Goal: Task Accomplishment & Management: Manage account settings

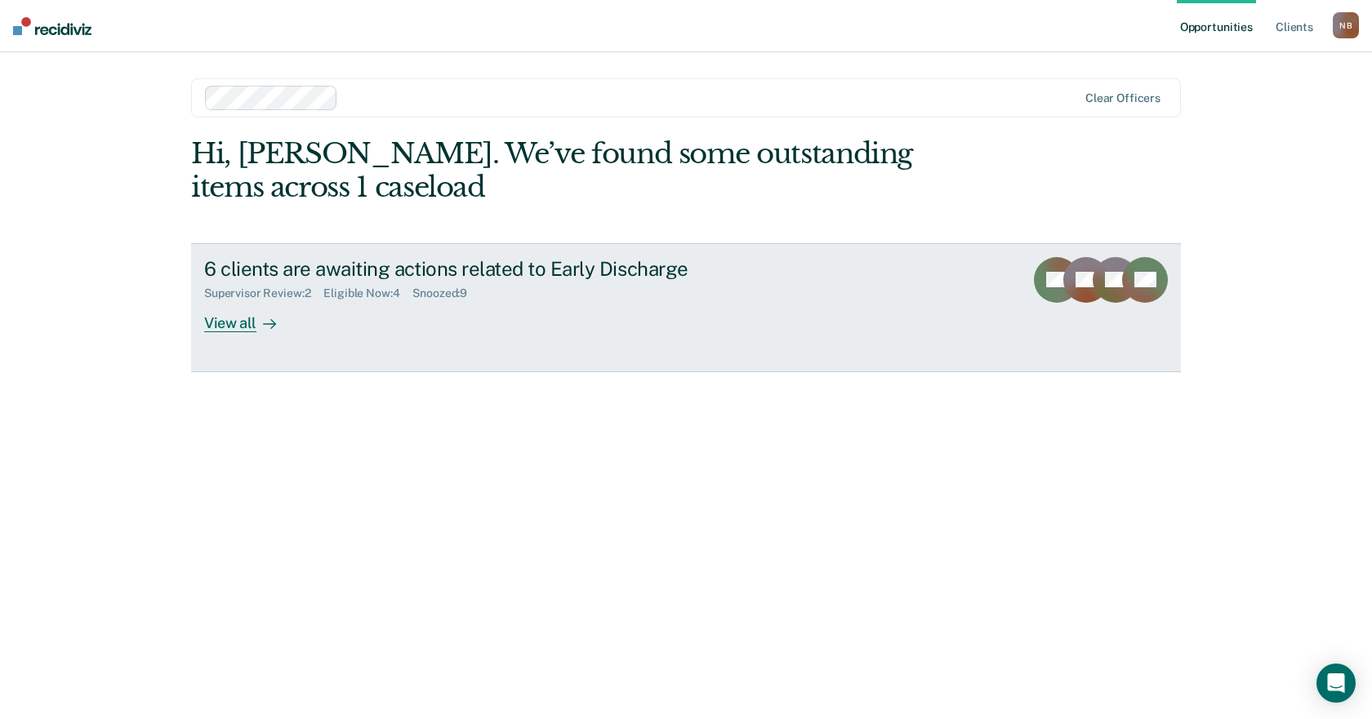
click at [335, 310] on div "6 clients are awaiting actions related to Early Discharge Supervisor Review : 2…" at bounding box center [510, 294] width 612 height 75
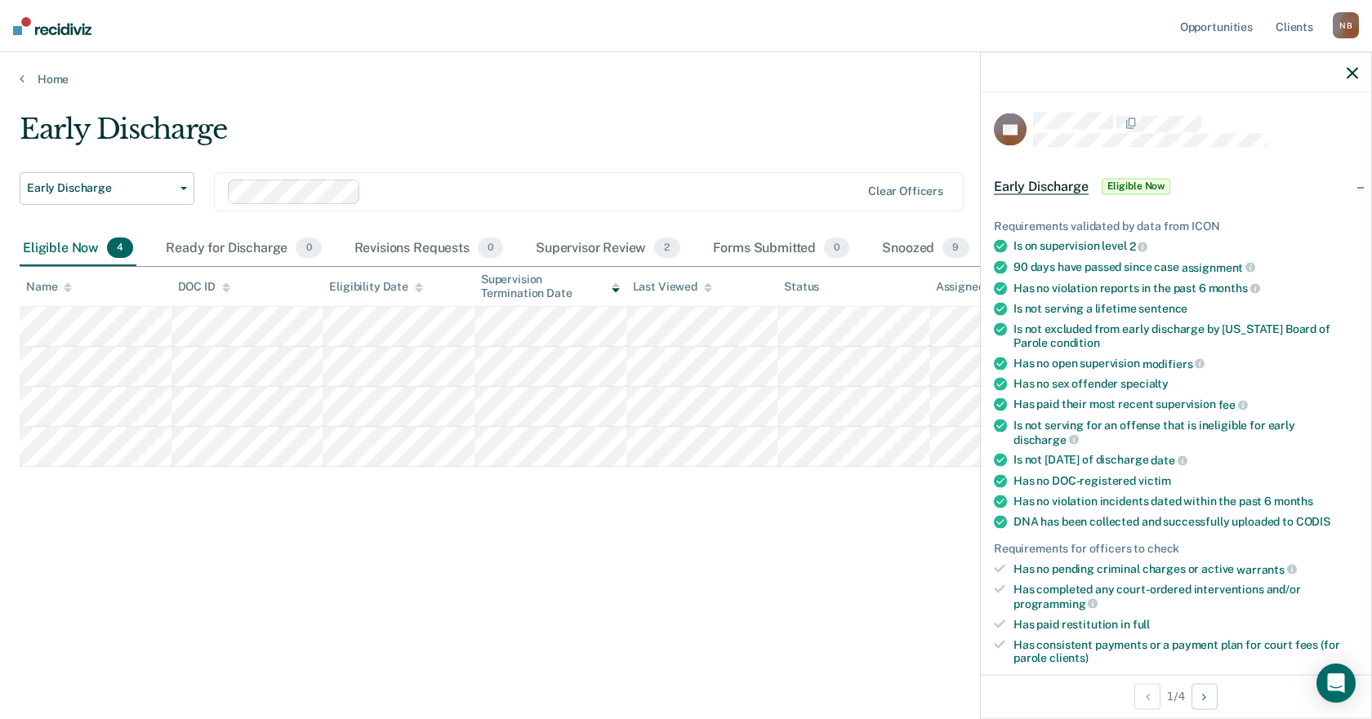
click at [341, 305] on th "Eligibility Date" at bounding box center [399, 287] width 152 height 40
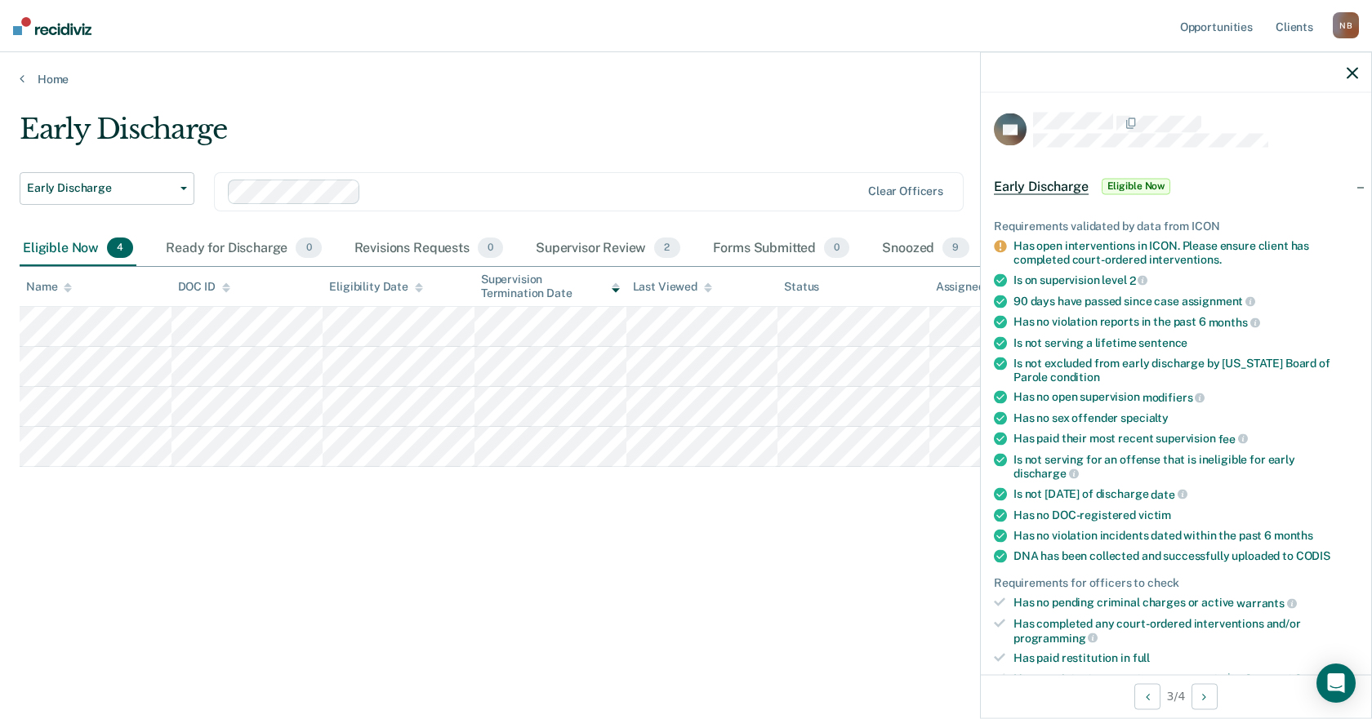
click at [612, 173] on div "Clear officers" at bounding box center [589, 191] width 750 height 39
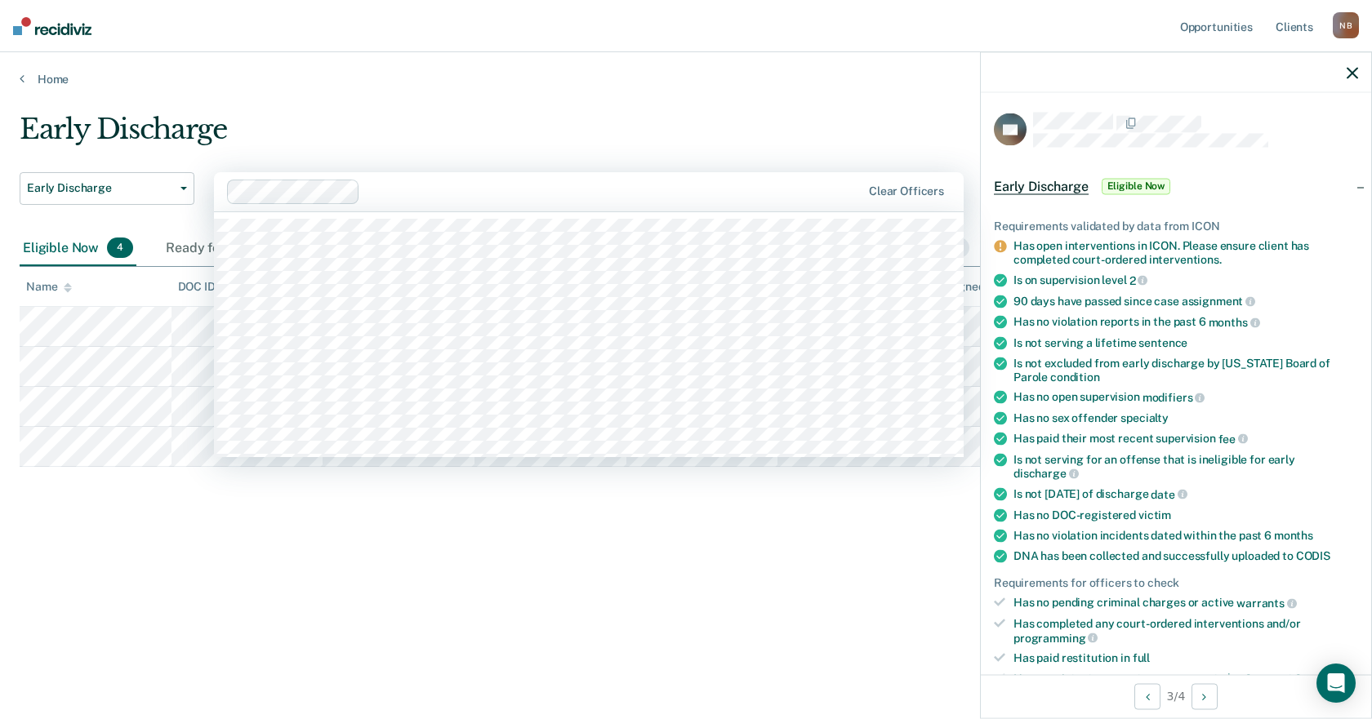
click at [592, 198] on div at bounding box center [614, 191] width 494 height 19
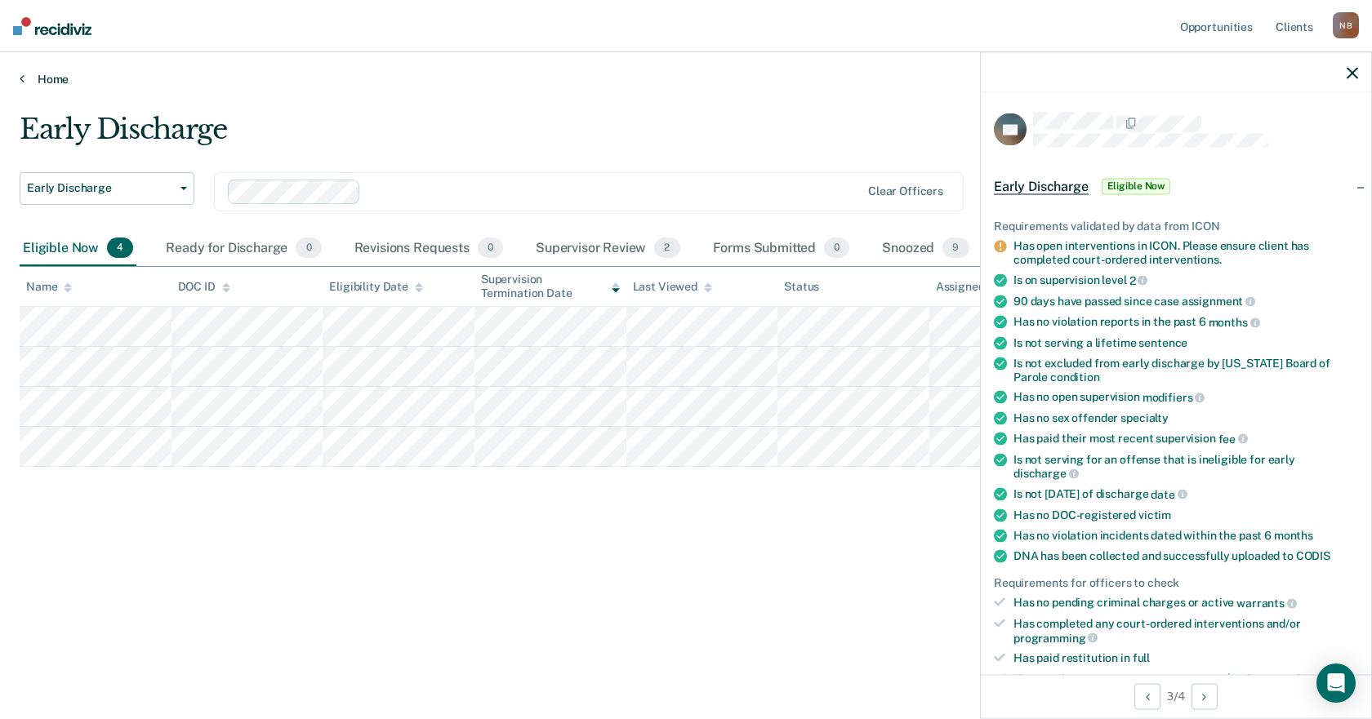
click at [750, 79] on link "Home" at bounding box center [686, 79] width 1333 height 15
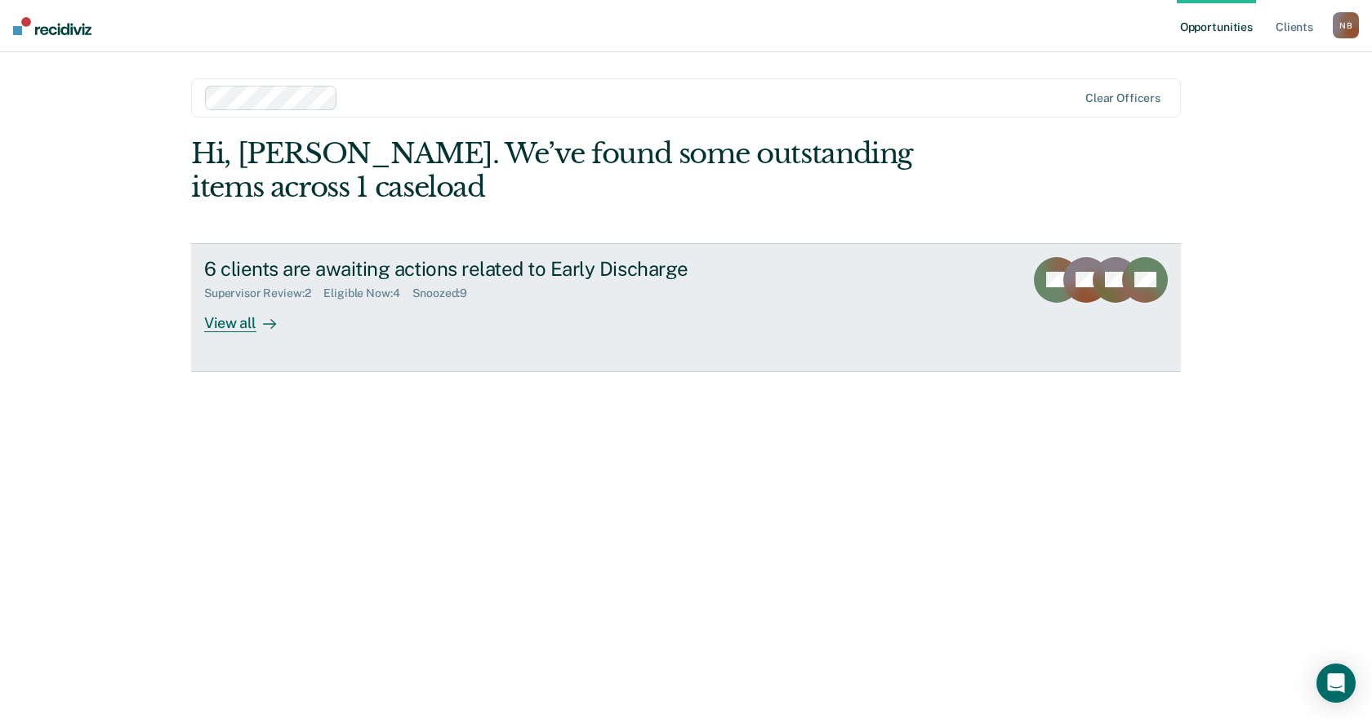
click at [315, 338] on link "6 clients are awaiting actions related to Early Discharge Supervisor Review : 2…" at bounding box center [686, 307] width 990 height 129
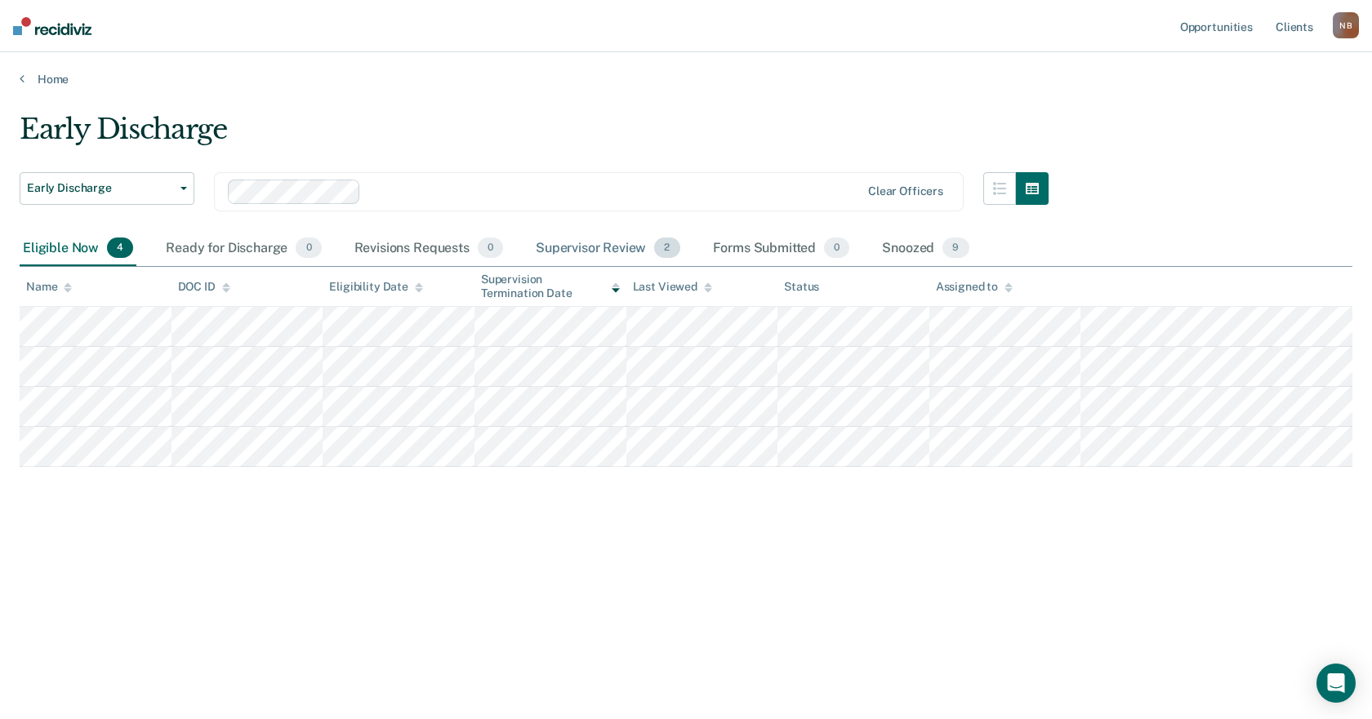
click at [655, 252] on span "2" at bounding box center [666, 248] width 25 height 21
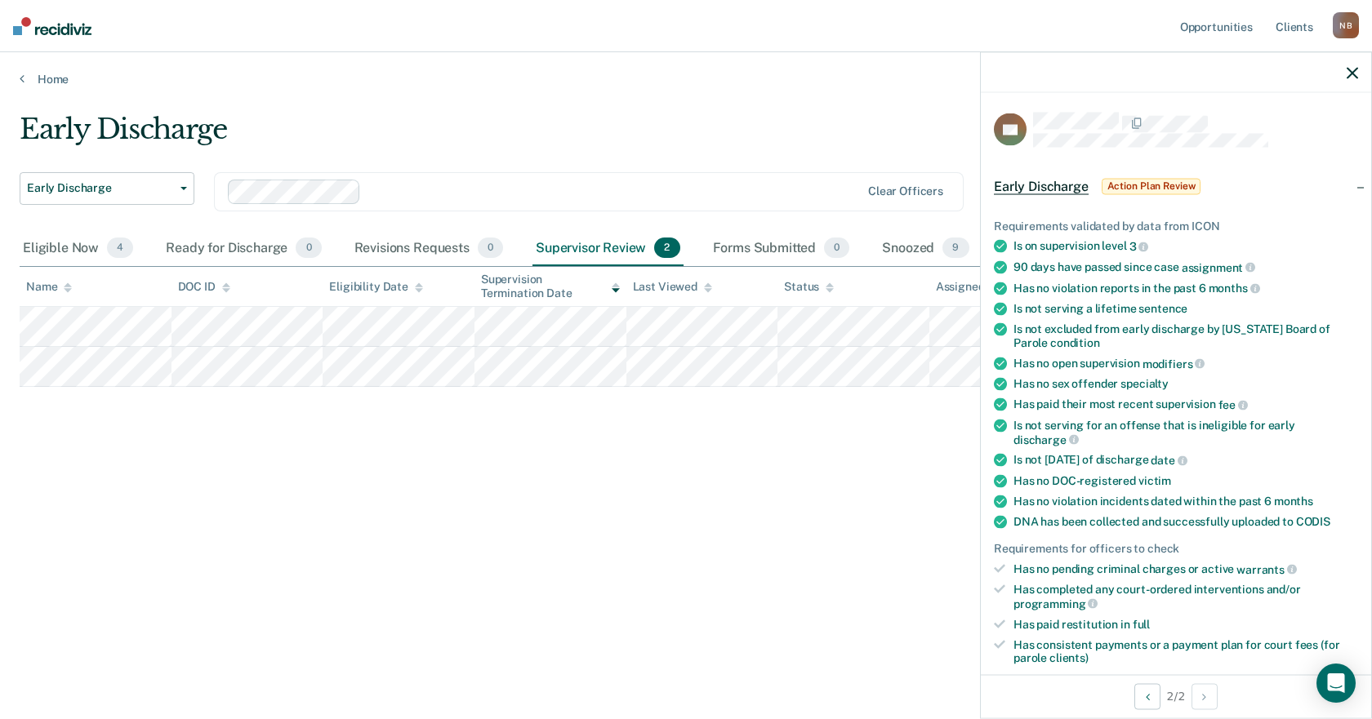
scroll to position [490, 0]
